Goal: Communication & Community: Answer question/provide support

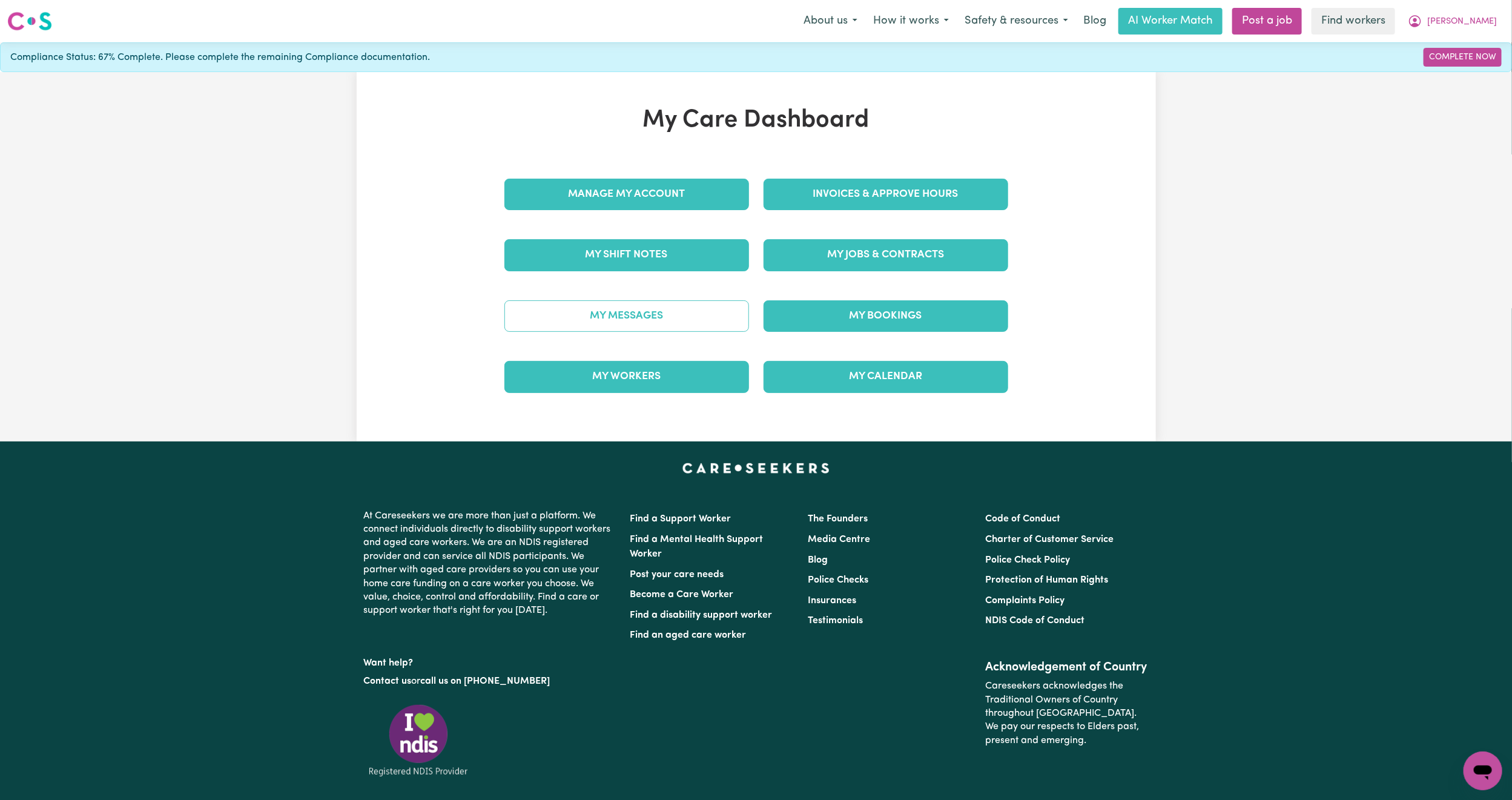
click at [714, 309] on link "My Messages" at bounding box center [627, 316] width 245 height 31
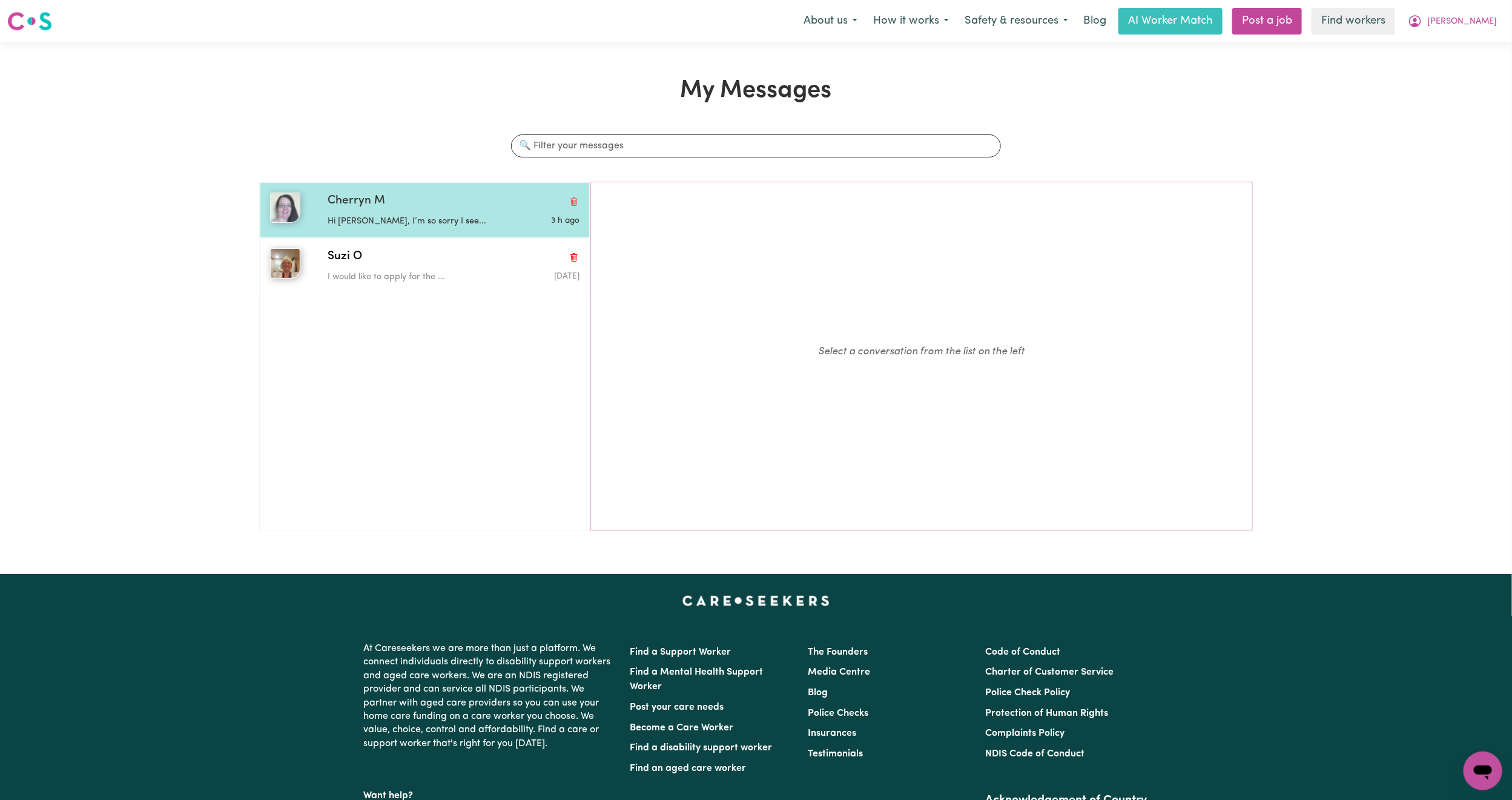
click at [447, 226] on p "Hi [PERSON_NAME], I’m so sorry I see..." at bounding box center [412, 222] width 168 height 13
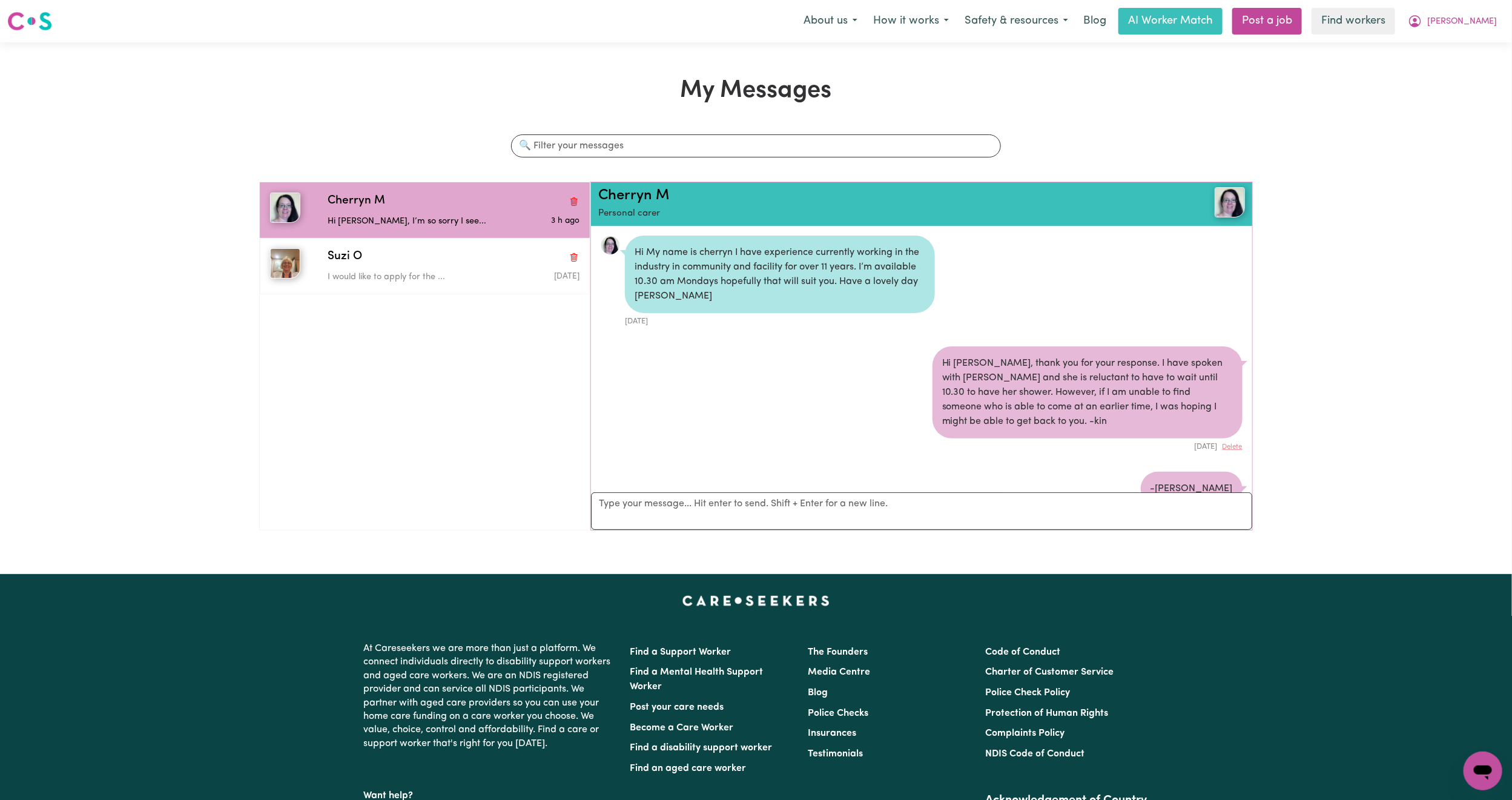
click at [474, 296] on ul "Cherryn M Hi [PERSON_NAME], I’m so sorry I see... 3 h ago Suzi O I would like t…" at bounding box center [424, 356] width 331 height 349
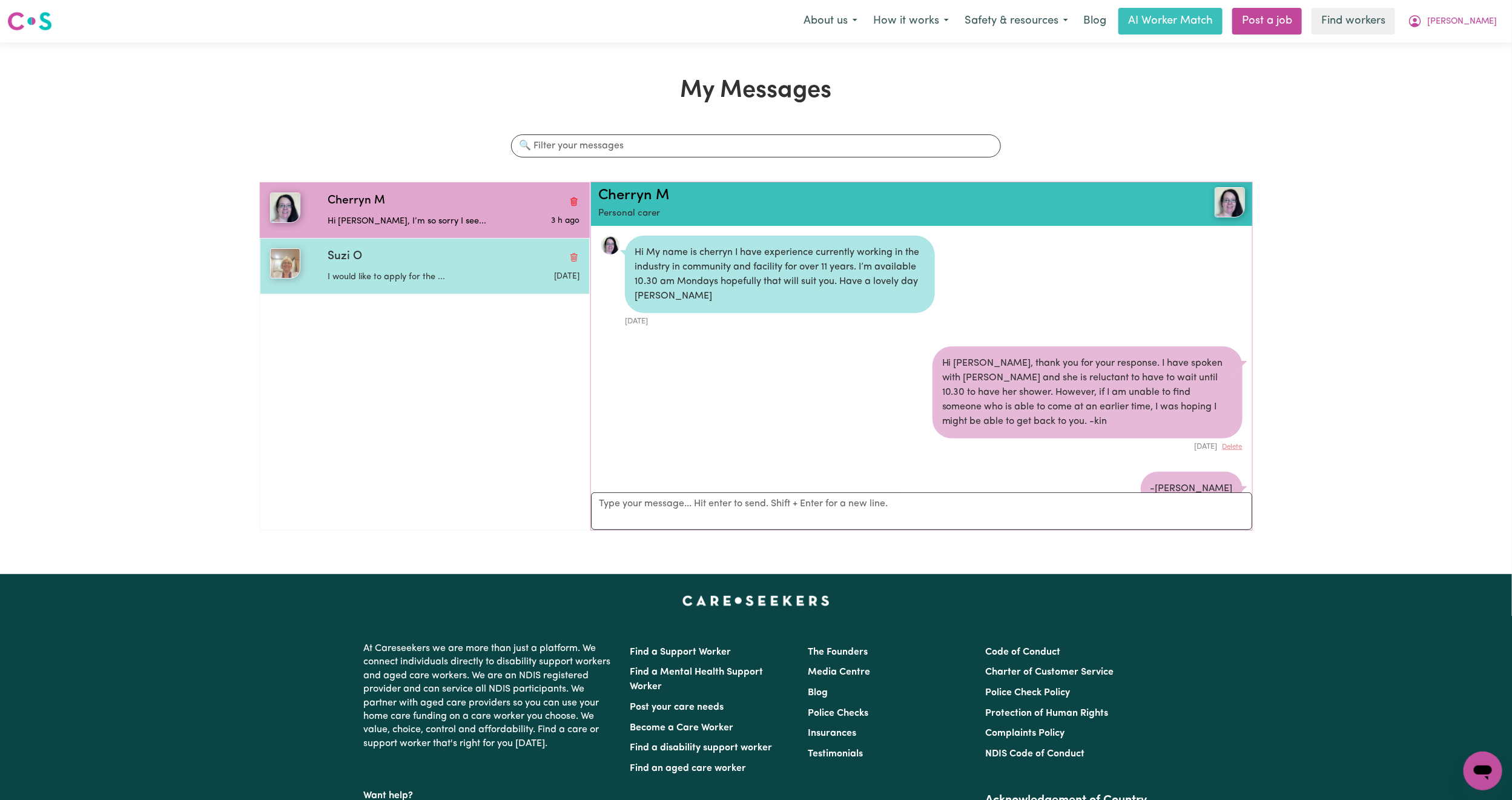
click at [478, 276] on p "I would like to apply for the ..." at bounding box center [412, 278] width 168 height 13
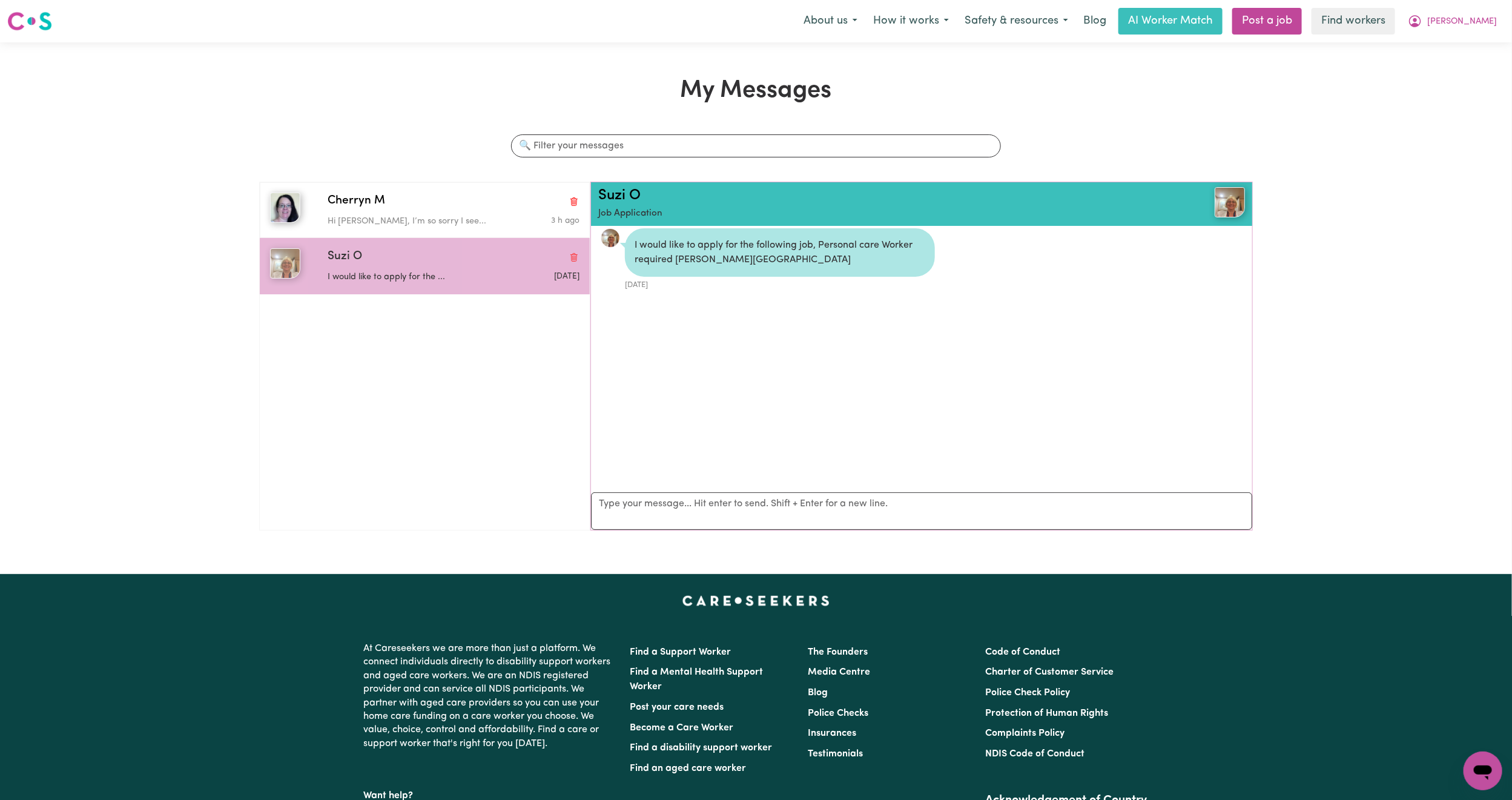
scroll to position [7, 0]
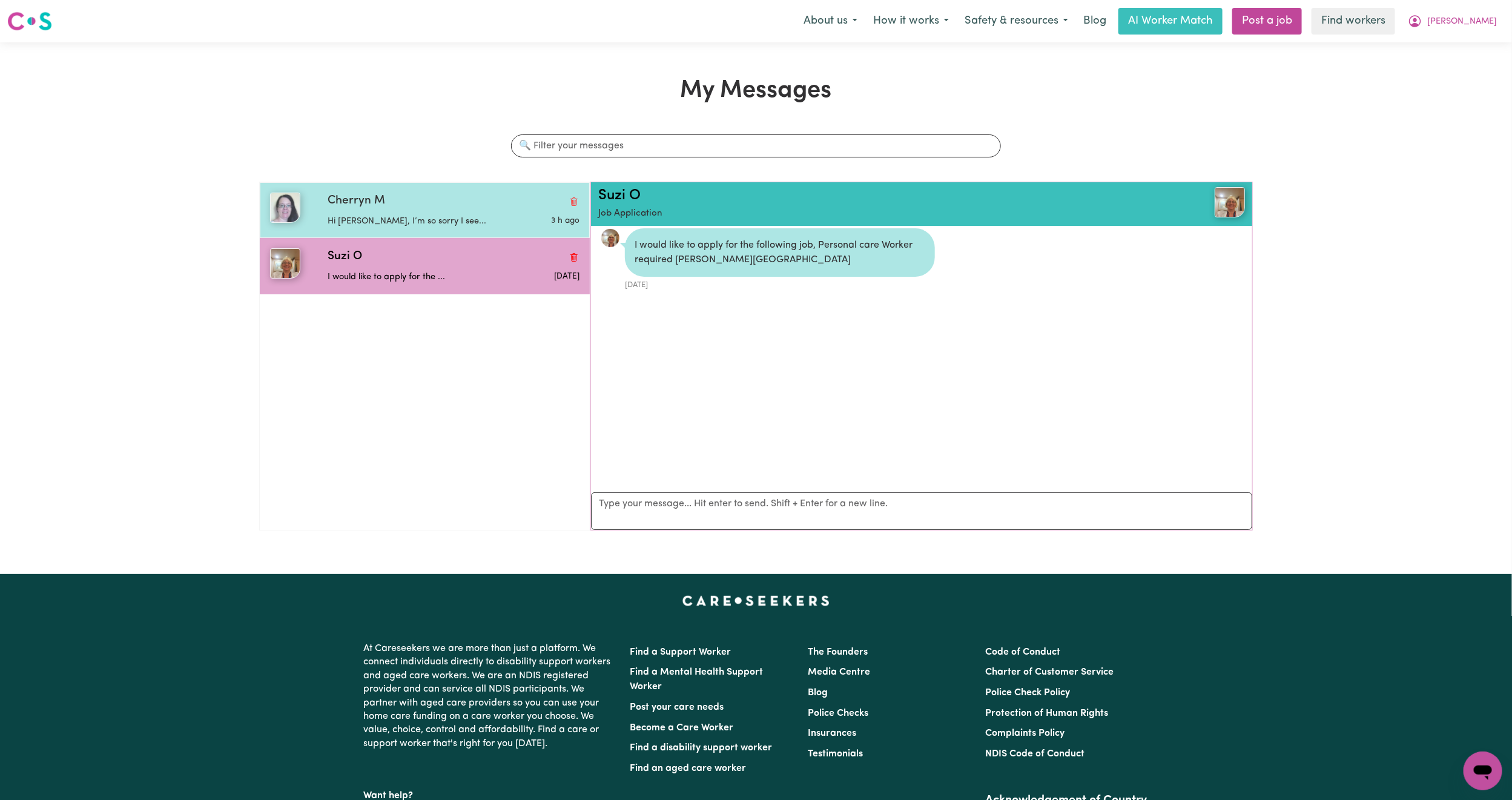
click at [454, 207] on div "Cherryn M" at bounding box center [454, 201] width 252 height 17
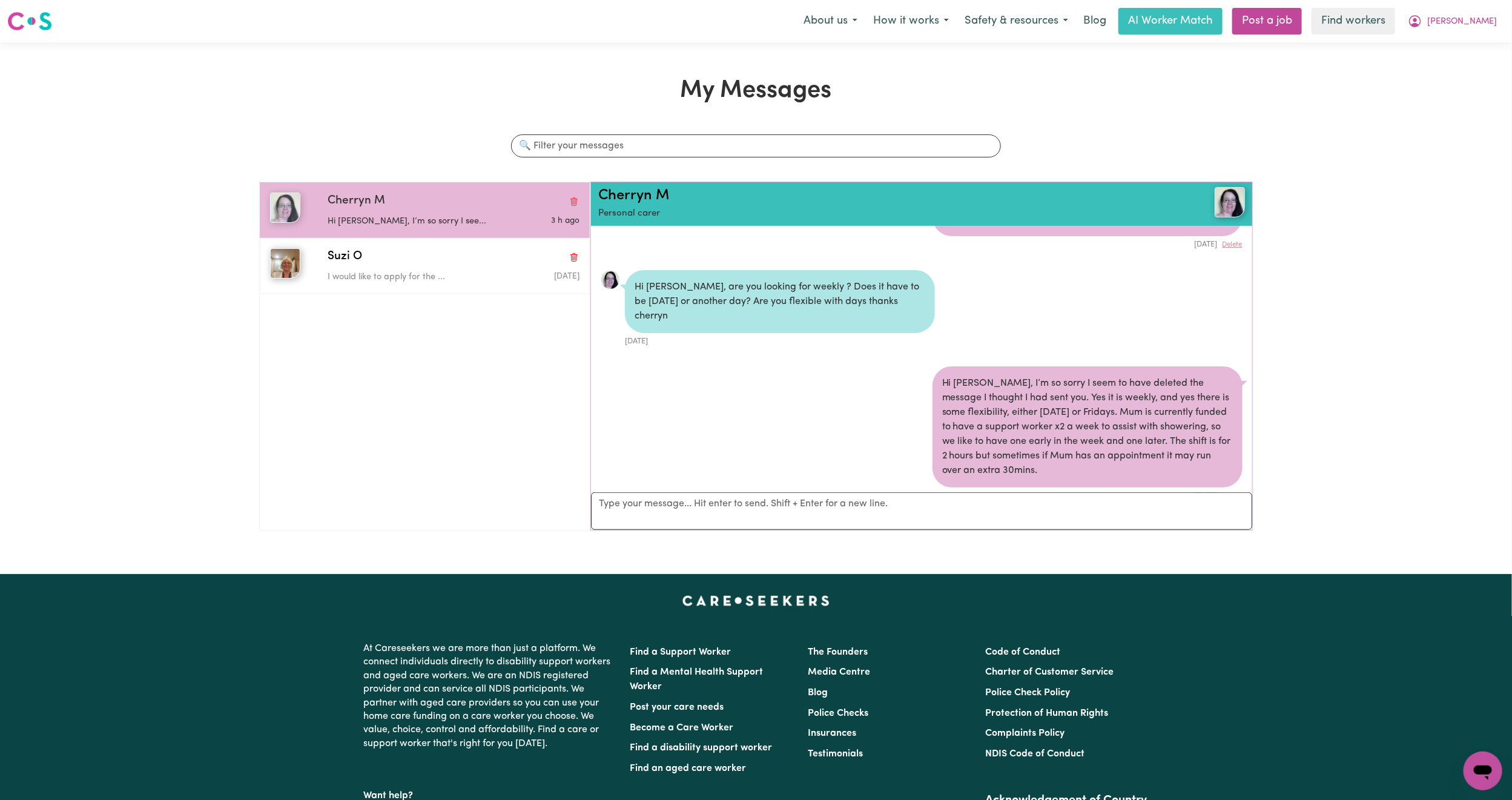
scroll to position [379, 0]
click at [1488, 27] on span "[PERSON_NAME]" at bounding box center [1462, 22] width 70 height 13
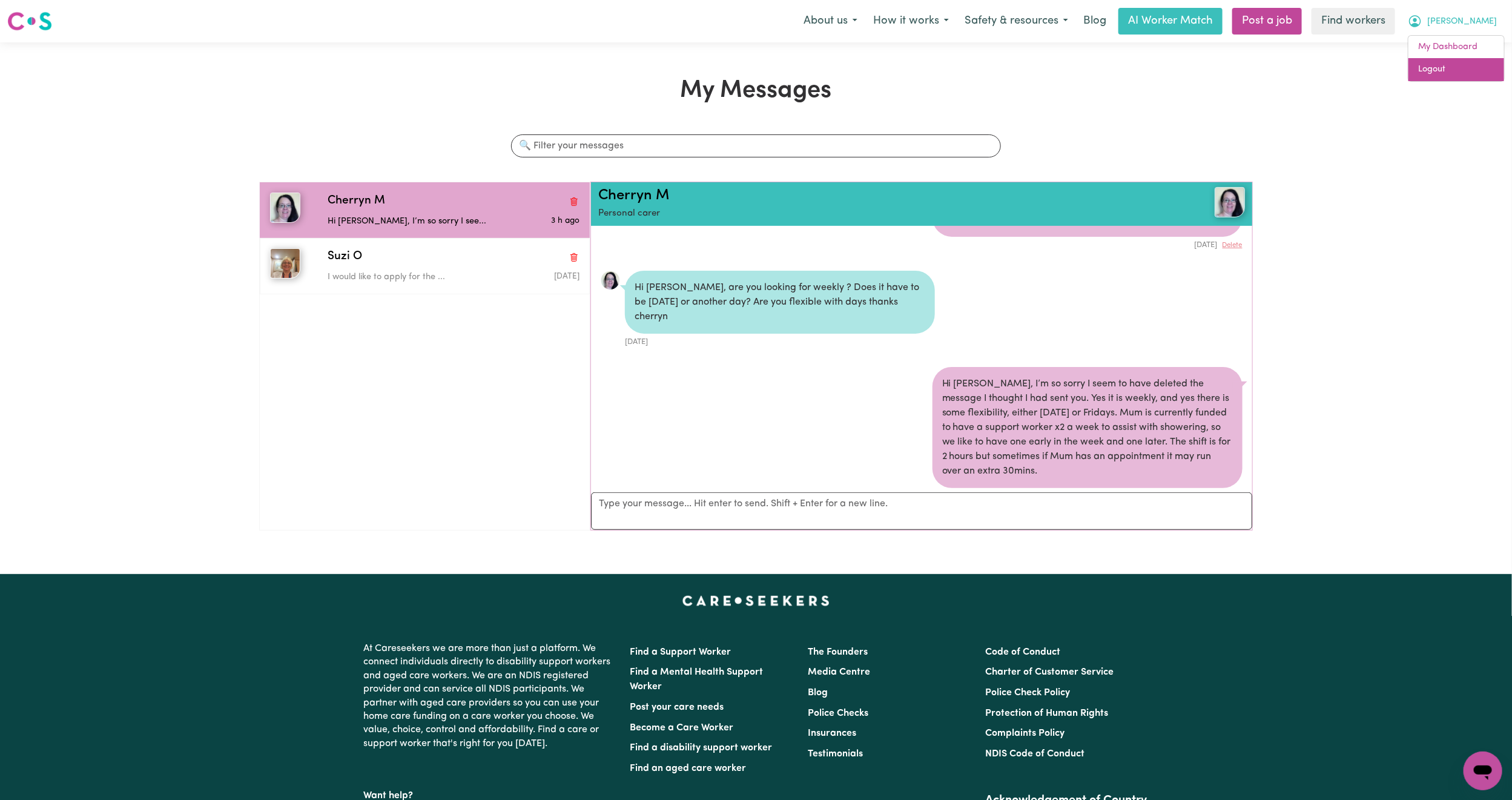
click at [1472, 65] on link "Logout" at bounding box center [1457, 70] width 96 height 23
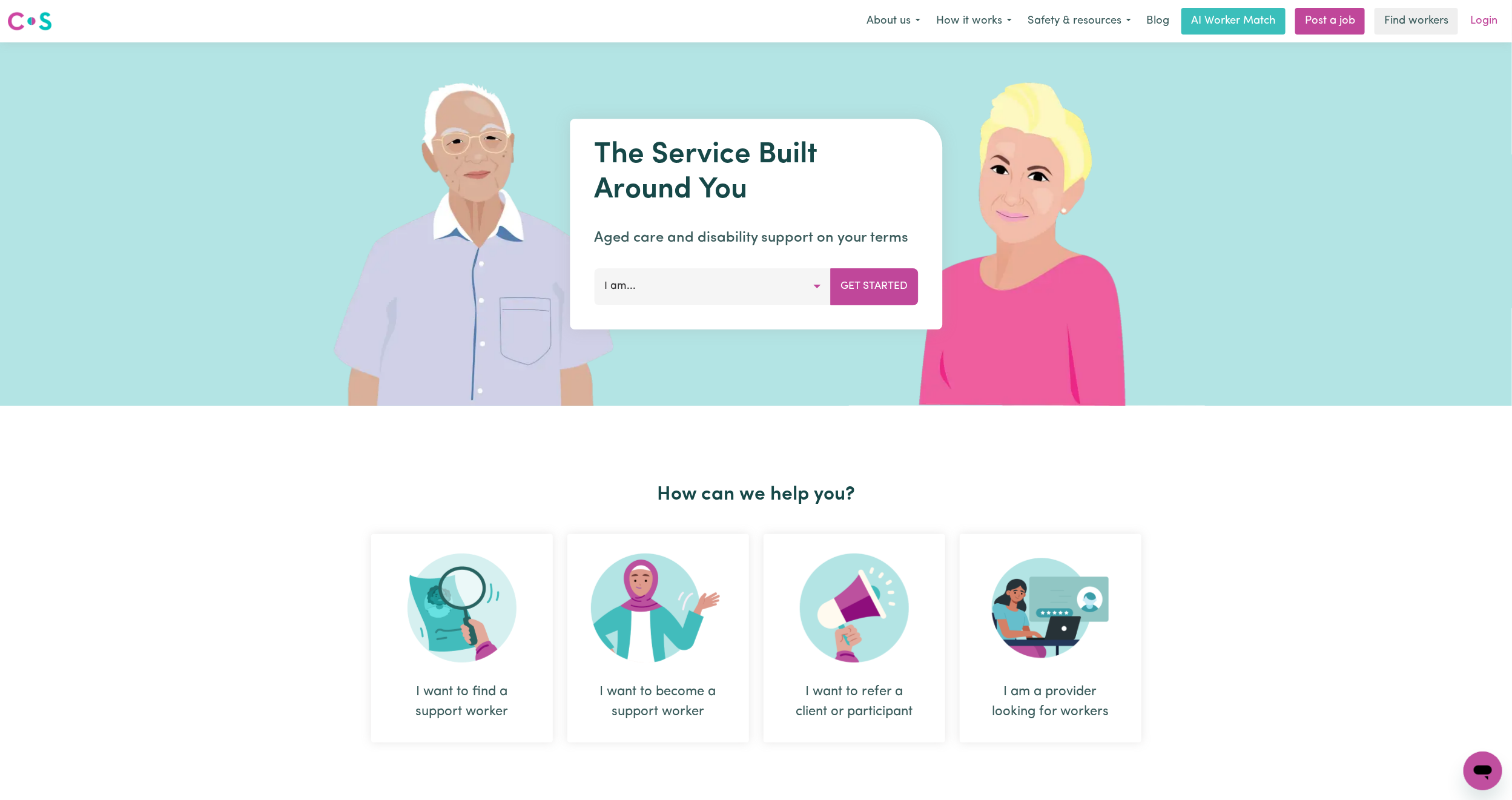
click at [1481, 20] on link "Login" at bounding box center [1484, 22] width 42 height 27
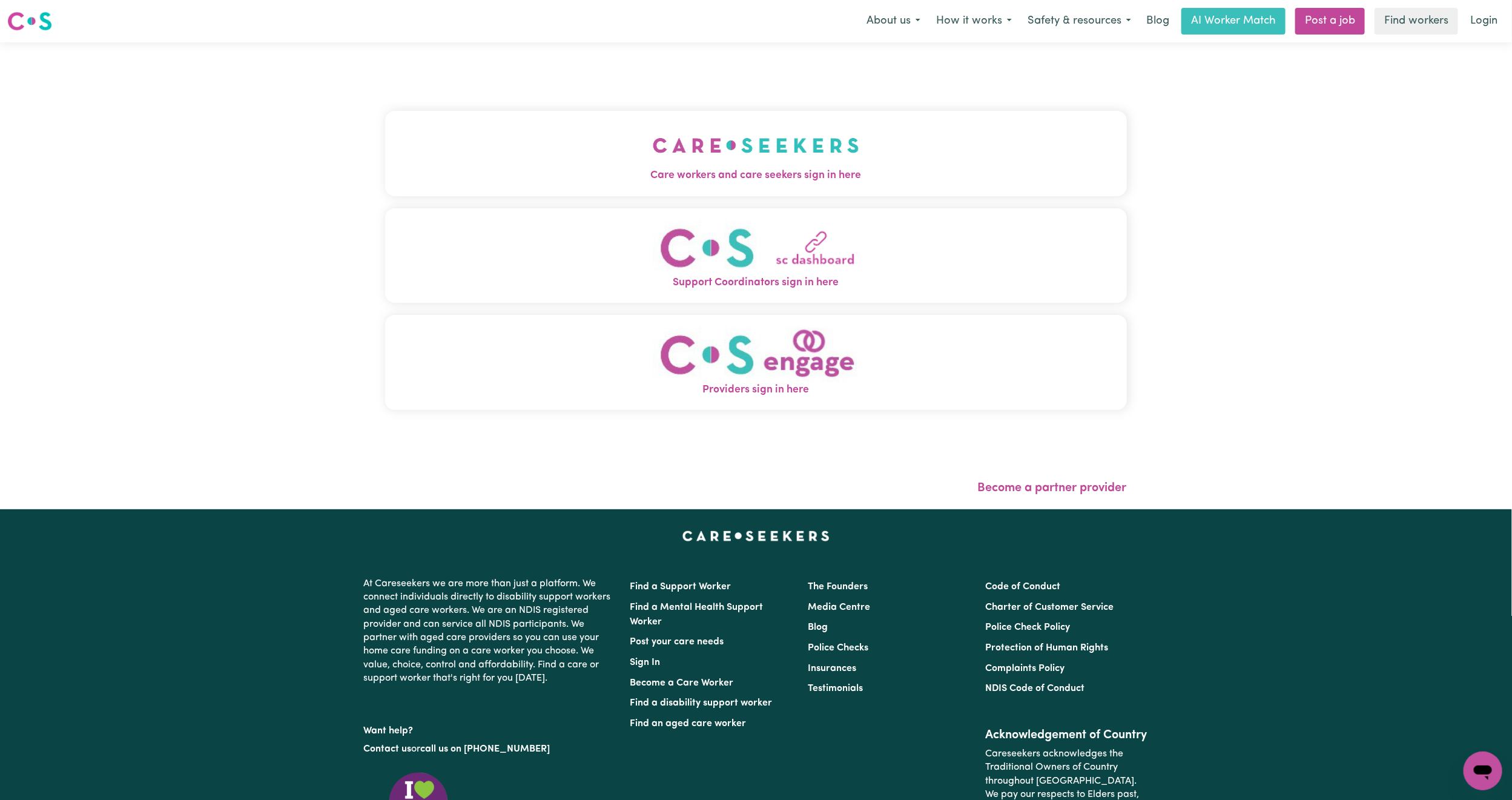
click at [558, 123] on button "Care workers and care seekers sign in here" at bounding box center [755, 153] width 742 height 85
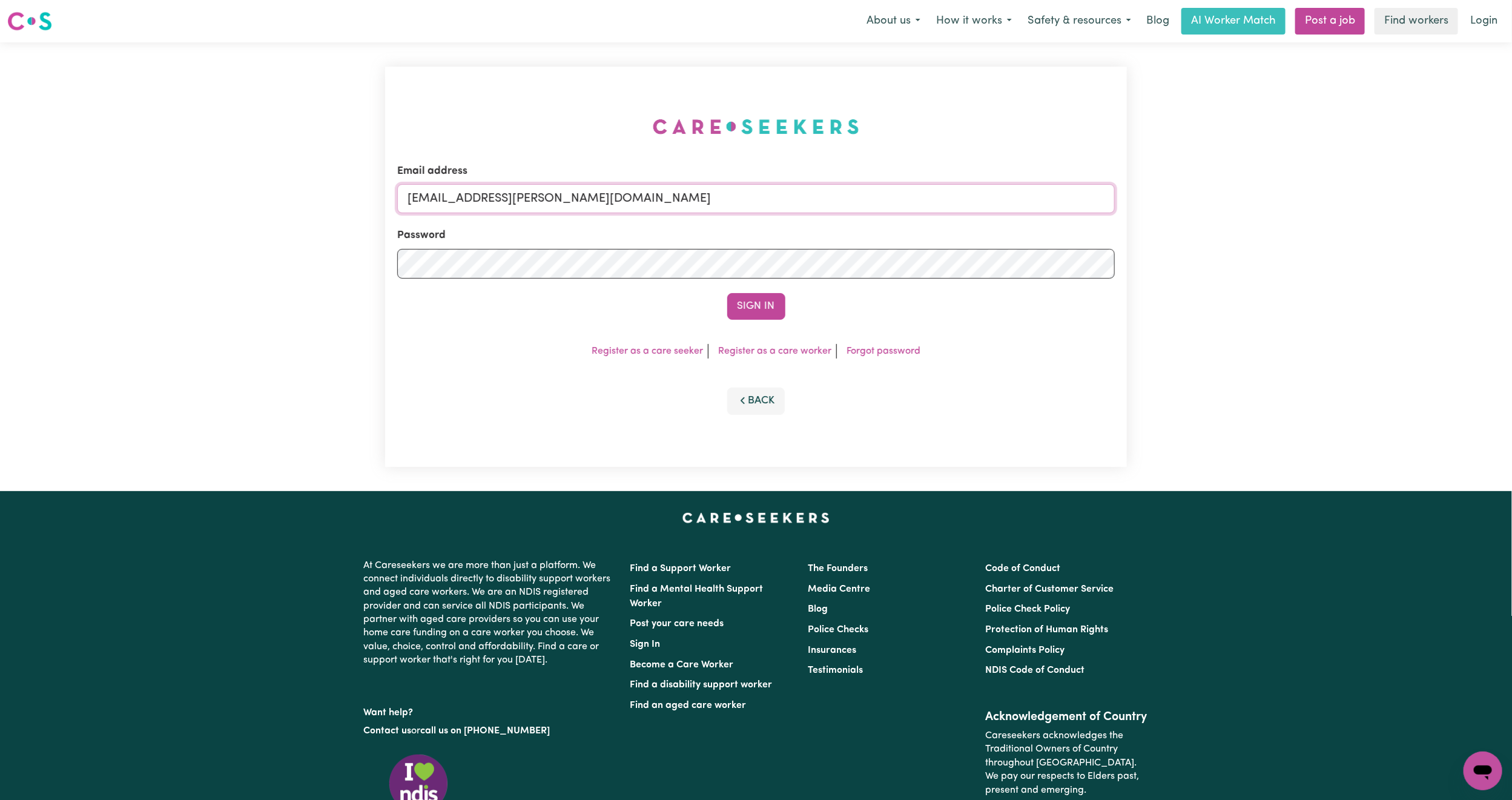
click at [856, 254] on form "Email address [EMAIL_ADDRESS][PERSON_NAME][DOMAIN_NAME] Password Sign In" at bounding box center [756, 241] width 718 height 156
paste input "[EMAIL_ADDRESS][DOMAIN_NAME]"
type input "superuser~[EMAIL_ADDRESS][DOMAIN_NAME]"
click at [759, 319] on button "Sign In" at bounding box center [757, 307] width 58 height 27
